Goal: Information Seeking & Learning: Find specific fact

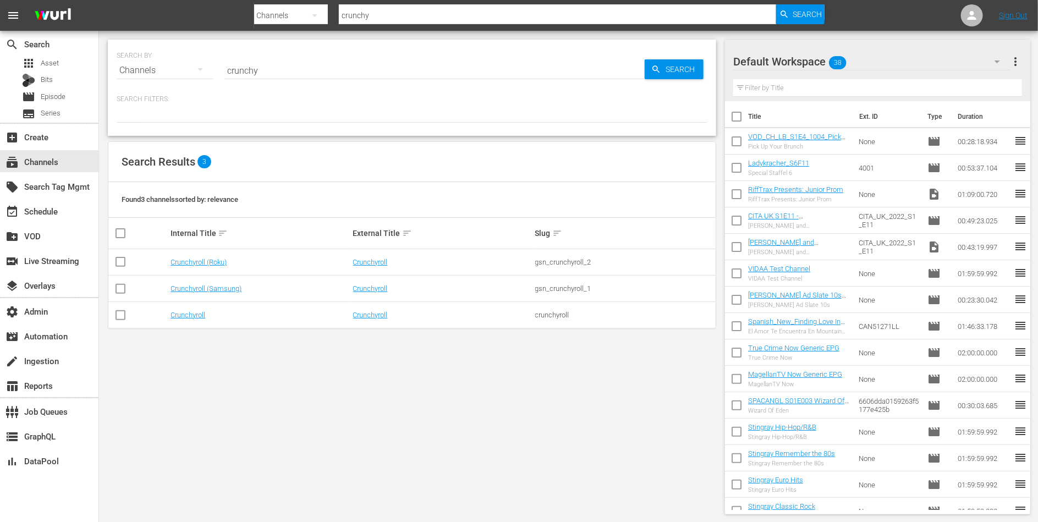
click at [561, 353] on div "SEARCH BY Search By Channels Search ID, Title, Description, Keywords, or Catego…" at bounding box center [412, 277] width 626 height 492
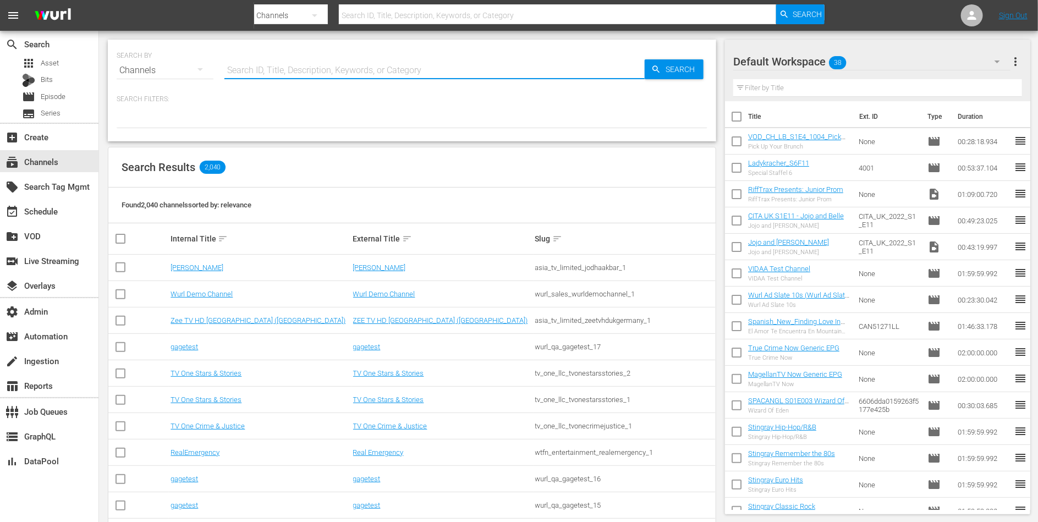
click at [352, 65] on input "text" at bounding box center [434, 70] width 420 height 26
type input "bob"
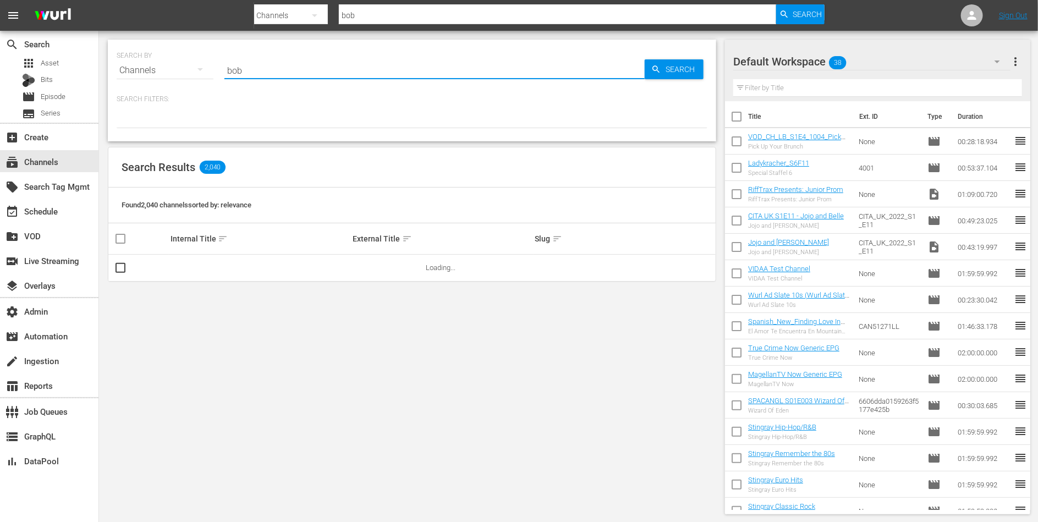
type input "[PERSON_NAME]"
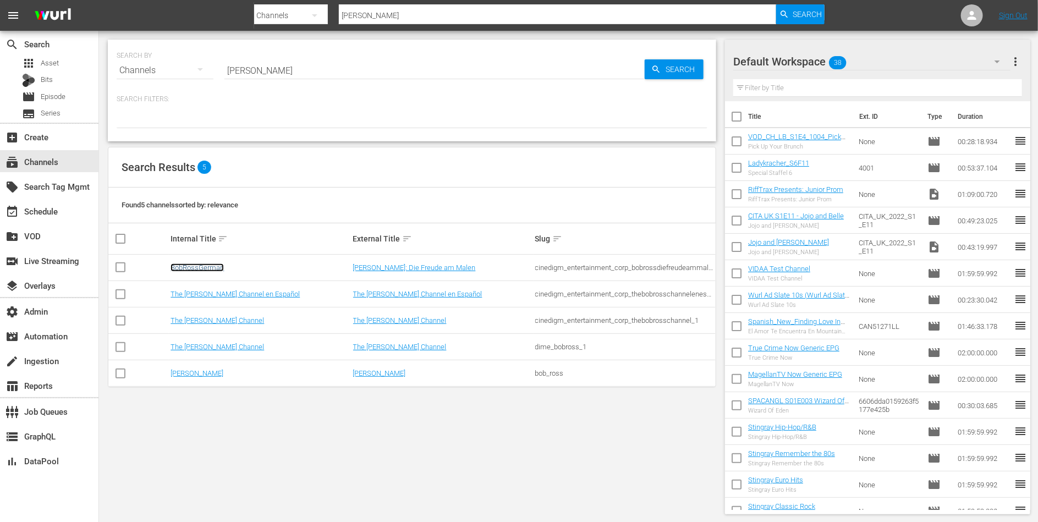
click at [212, 268] on link "BobRossGerman" at bounding box center [197, 267] width 53 height 8
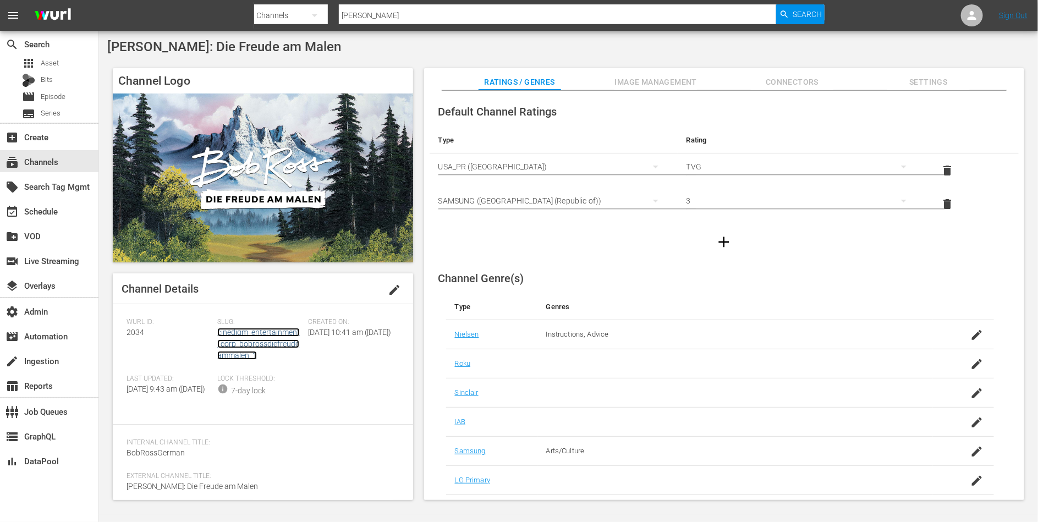
click at [228, 334] on link "cinedigm_entertainment_corp_bobrossdiefreudeammalen_1" at bounding box center [258, 344] width 83 height 32
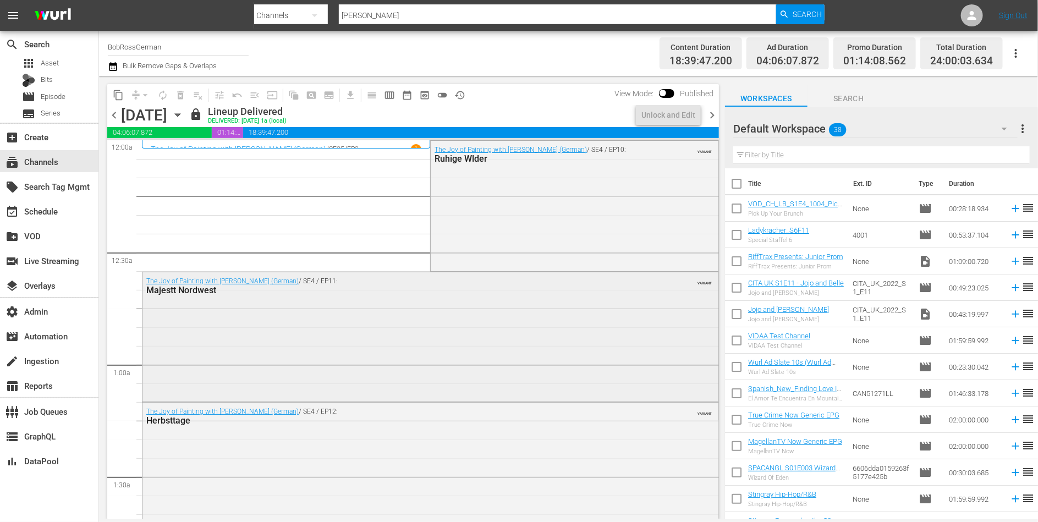
click at [279, 316] on div "The Joy of Painting with [PERSON_NAME] (German) / SE4 / EP11: Majestt Nordwest …" at bounding box center [430, 336] width 576 height 128
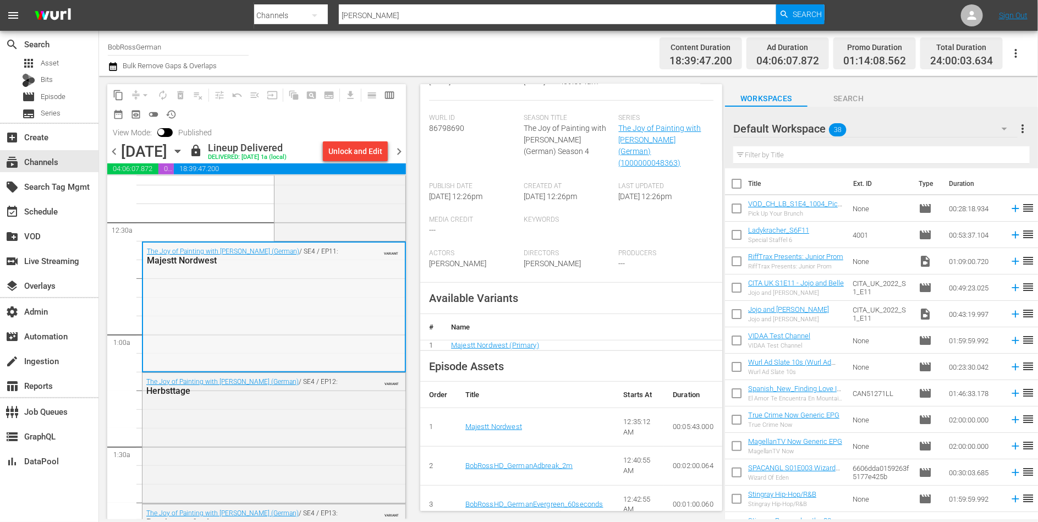
scroll to position [202, 0]
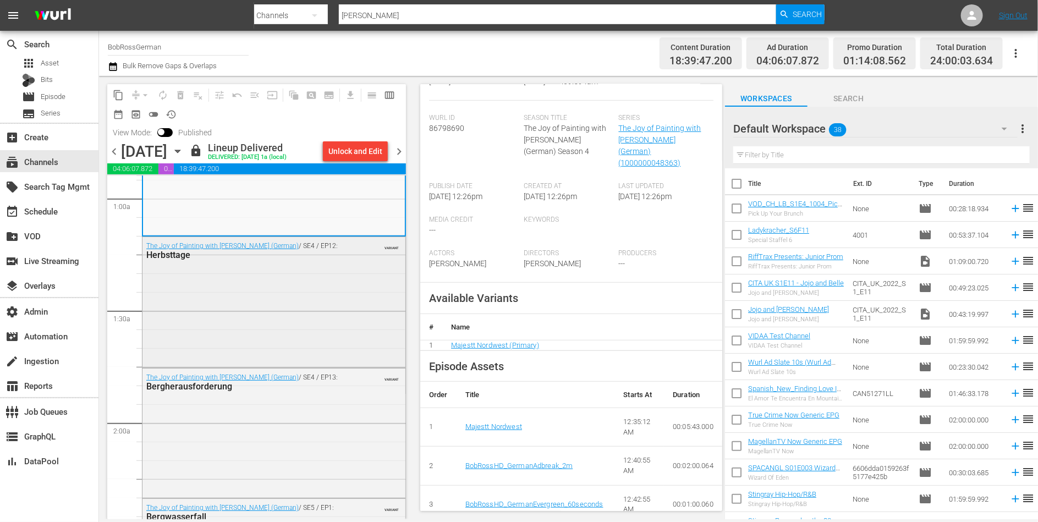
click at [289, 320] on div "The Joy of Painting with [PERSON_NAME] (German) / SE4 / EP12: Herbsttage VARIANT" at bounding box center [273, 301] width 263 height 128
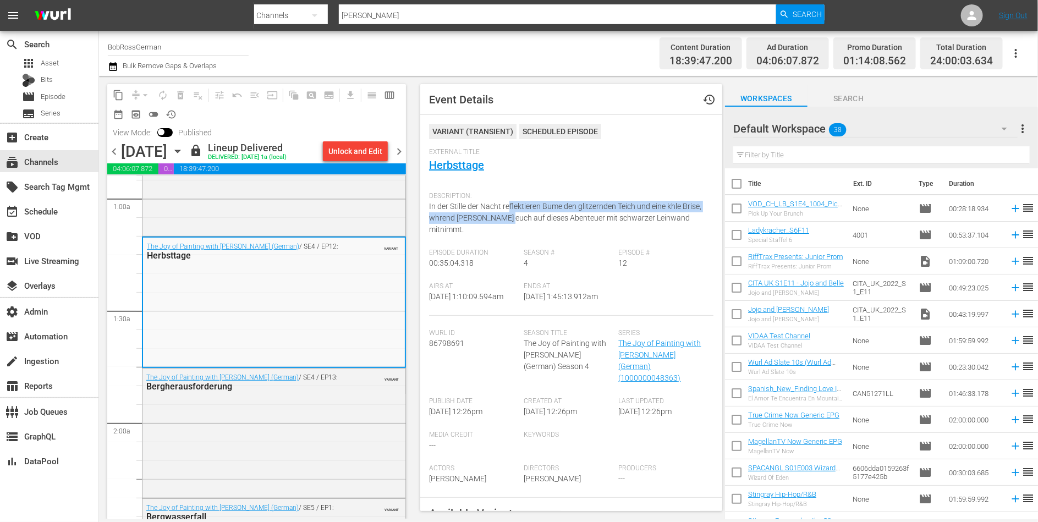
drag, startPoint x: 508, startPoint y: 219, endPoint x: 508, endPoint y: 208, distance: 11.0
click at [508, 208] on span "In der Stille der Nacht reflektieren Bume den glitzernden Teich und eine khle B…" at bounding box center [565, 218] width 272 height 32
click at [508, 213] on span "In der Stille der Nacht reflektieren Bume den glitzernden Teich und eine khle B…" at bounding box center [565, 218] width 272 height 32
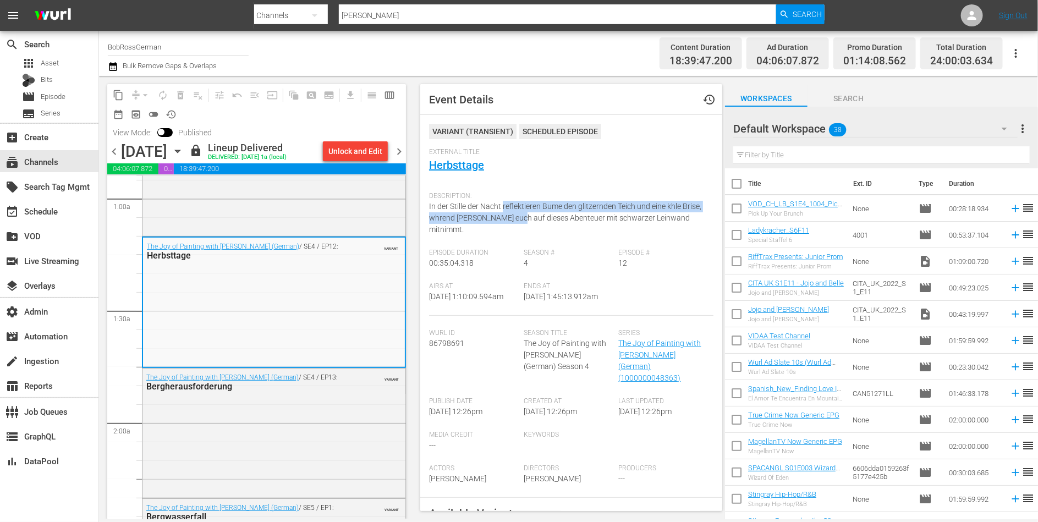
drag, startPoint x: 508, startPoint y: 213, endPoint x: 508, endPoint y: 204, distance: 9.9
click at [508, 204] on span "In der Stille der Nacht reflektieren Bume den glitzernden Teich und eine khle B…" at bounding box center [565, 218] width 272 height 32
drag, startPoint x: 508, startPoint y: 204, endPoint x: 508, endPoint y: 216, distance: 12.7
click at [508, 217] on span "In der Stille der Nacht reflektieren Bume den glitzernden Teich und eine khle B…" at bounding box center [565, 218] width 272 height 32
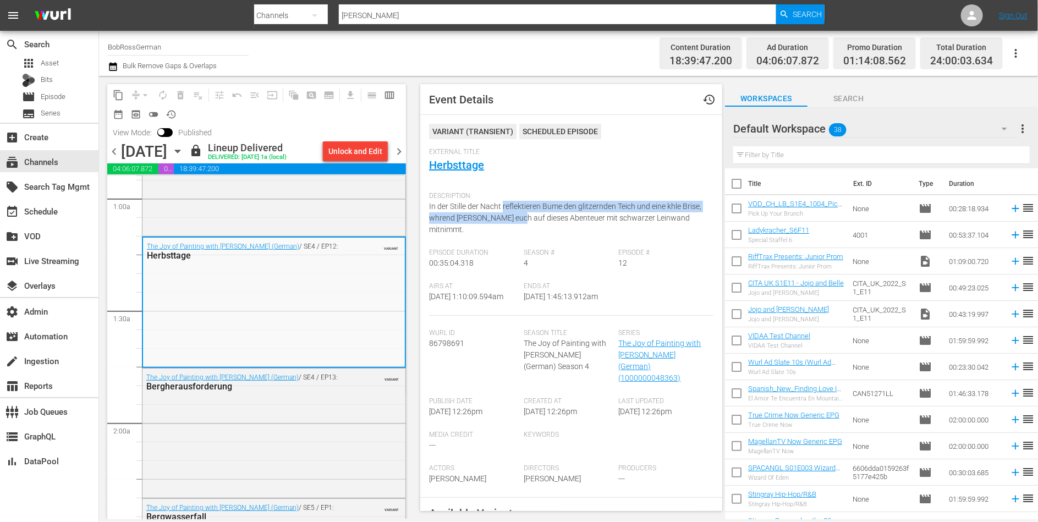
click at [508, 216] on span "In der Stille der Nacht reflektieren Bume den glitzernden Teich und eine khle B…" at bounding box center [565, 218] width 272 height 32
drag, startPoint x: 508, startPoint y: 216, endPoint x: 508, endPoint y: 208, distance: 8.3
click at [508, 208] on span "In der Stille der Nacht reflektieren Bume den glitzernden Teich und eine khle B…" at bounding box center [565, 218] width 272 height 32
click at [508, 214] on span "In der Stille der Nacht reflektieren Bume den glitzernden Teich und eine khle B…" at bounding box center [565, 218] width 272 height 32
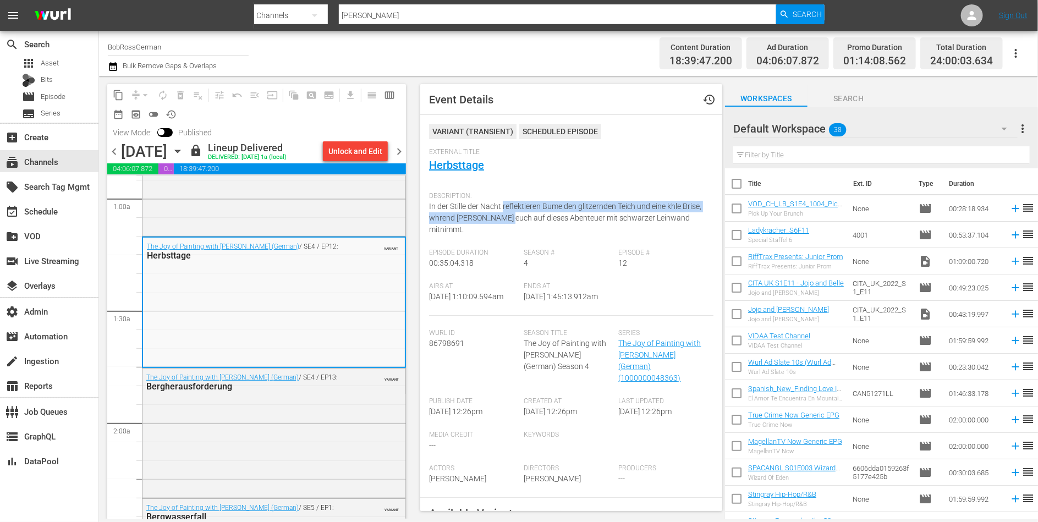
click at [507, 211] on div "Description: In der Stille der Nacht reflektieren Bume den glitzernden Teich un…" at bounding box center [571, 217] width 284 height 62
drag, startPoint x: 614, startPoint y: 219, endPoint x: 611, endPoint y: 213, distance: 6.9
click at [611, 213] on span "In der Stille der Nacht reflektieren Bume den glitzernden Teich und eine khle B…" at bounding box center [565, 218] width 272 height 32
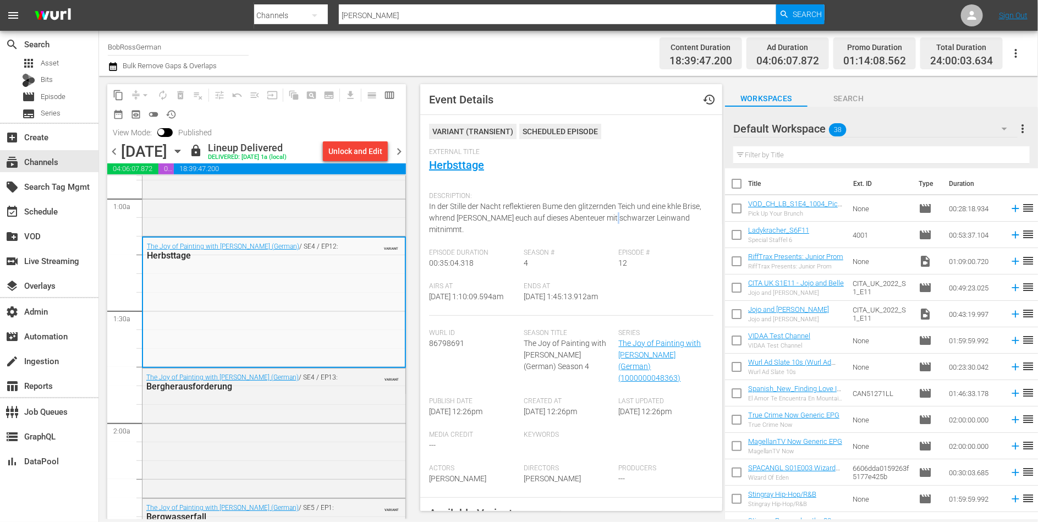
click at [611, 213] on span "In der Stille der Nacht reflektieren Bume den glitzernden Teich und eine khle B…" at bounding box center [565, 218] width 272 height 32
drag, startPoint x: 667, startPoint y: 207, endPoint x: 681, endPoint y: 207, distance: 14.3
click at [681, 207] on span "In der Stille der Nacht reflektieren Bume den glitzernden Teich und eine khle B…" at bounding box center [565, 218] width 272 height 32
copy span "khle"
click at [607, 208] on span "In der Stille der Nacht reflektieren Bume den glitzernden Teich und eine khle B…" at bounding box center [565, 218] width 272 height 32
